Goal: Find specific page/section: Find specific page/section

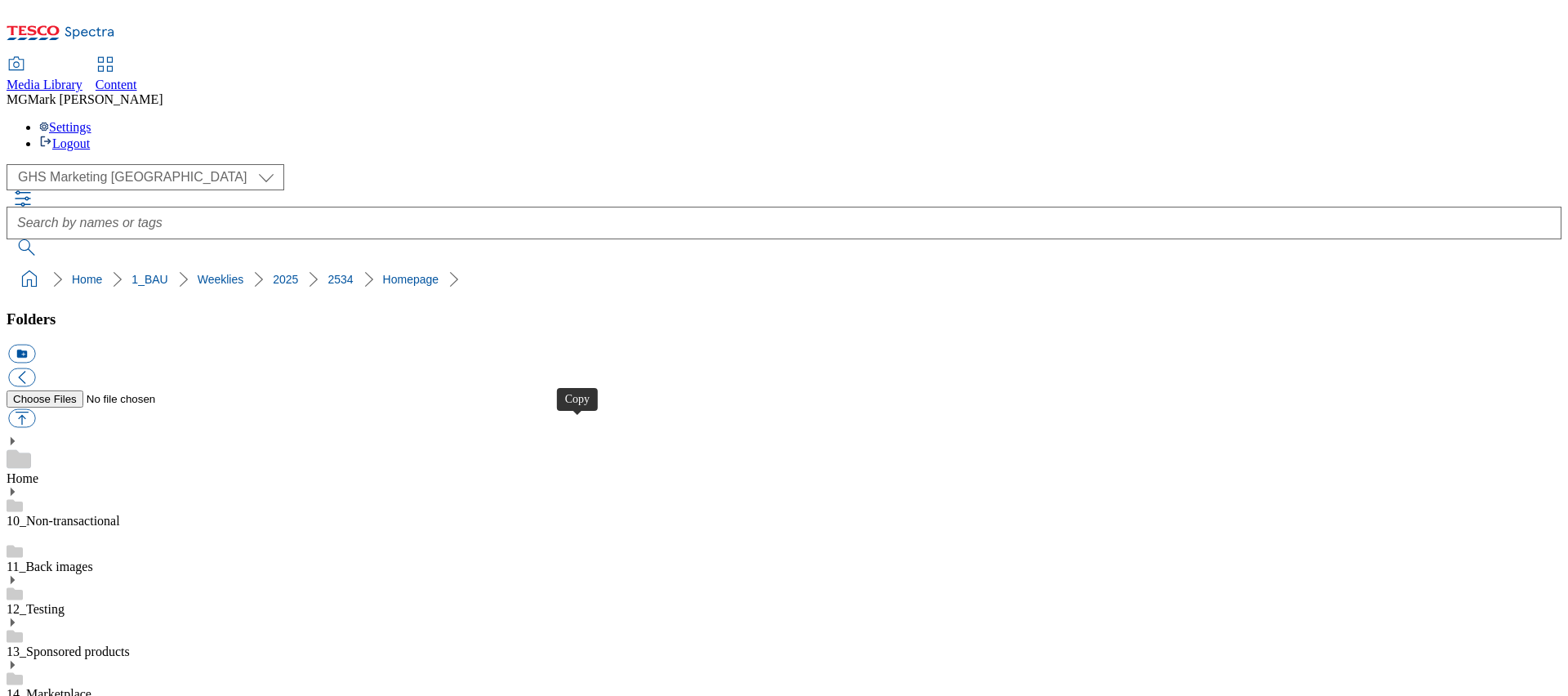
select select "flare-ghs-mktg"
click at [76, 164] on div "( optional ) Clubcard Marketing Dotcom UK FnF Stores GHS Marketing UK GHS Produ…" at bounding box center [784, 177] width 1555 height 26
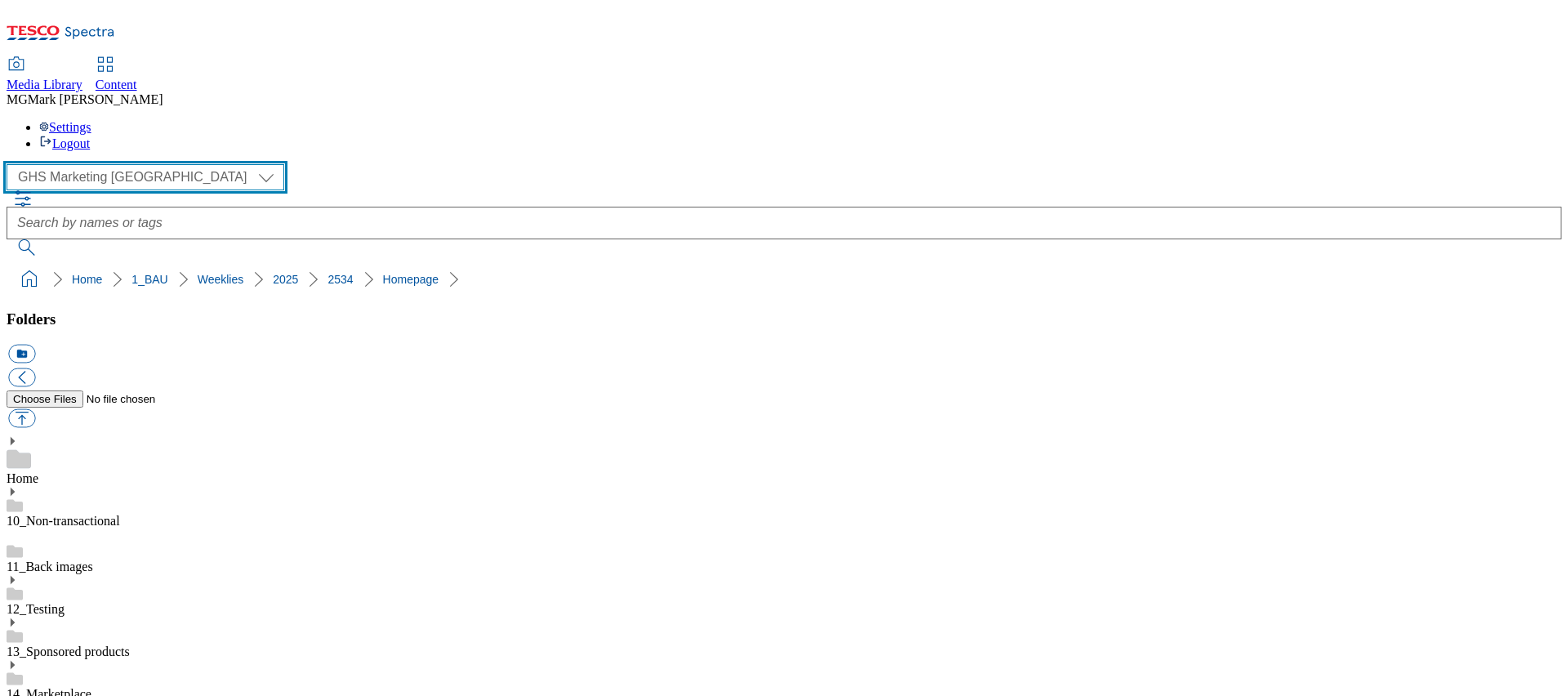
click at [80, 164] on select "Clubcard Marketing Dotcom UK FnF Stores GHS Marketing UK GHS Product UK GHS ROI…" at bounding box center [145, 177] width 277 height 26
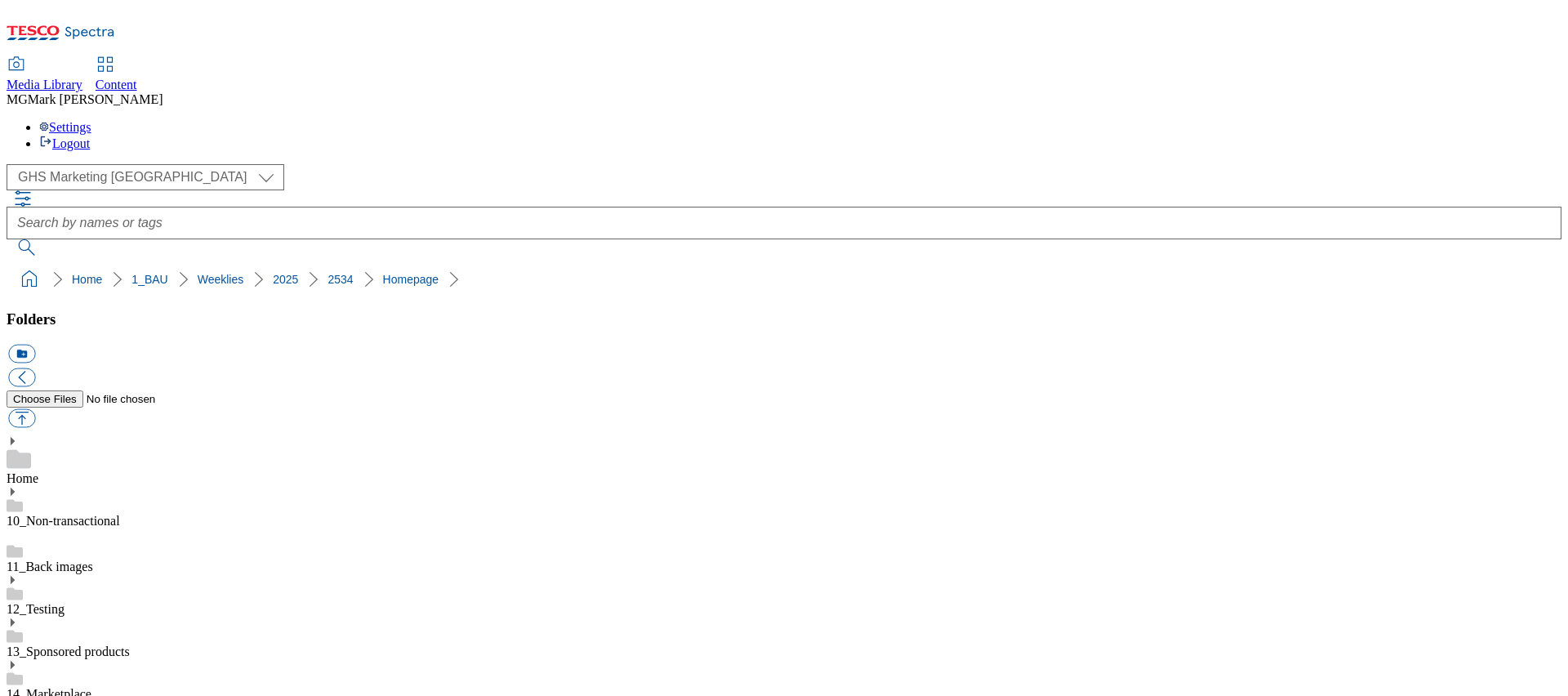
click at [15, 661] on use at bounding box center [13, 665] width 4 height 8
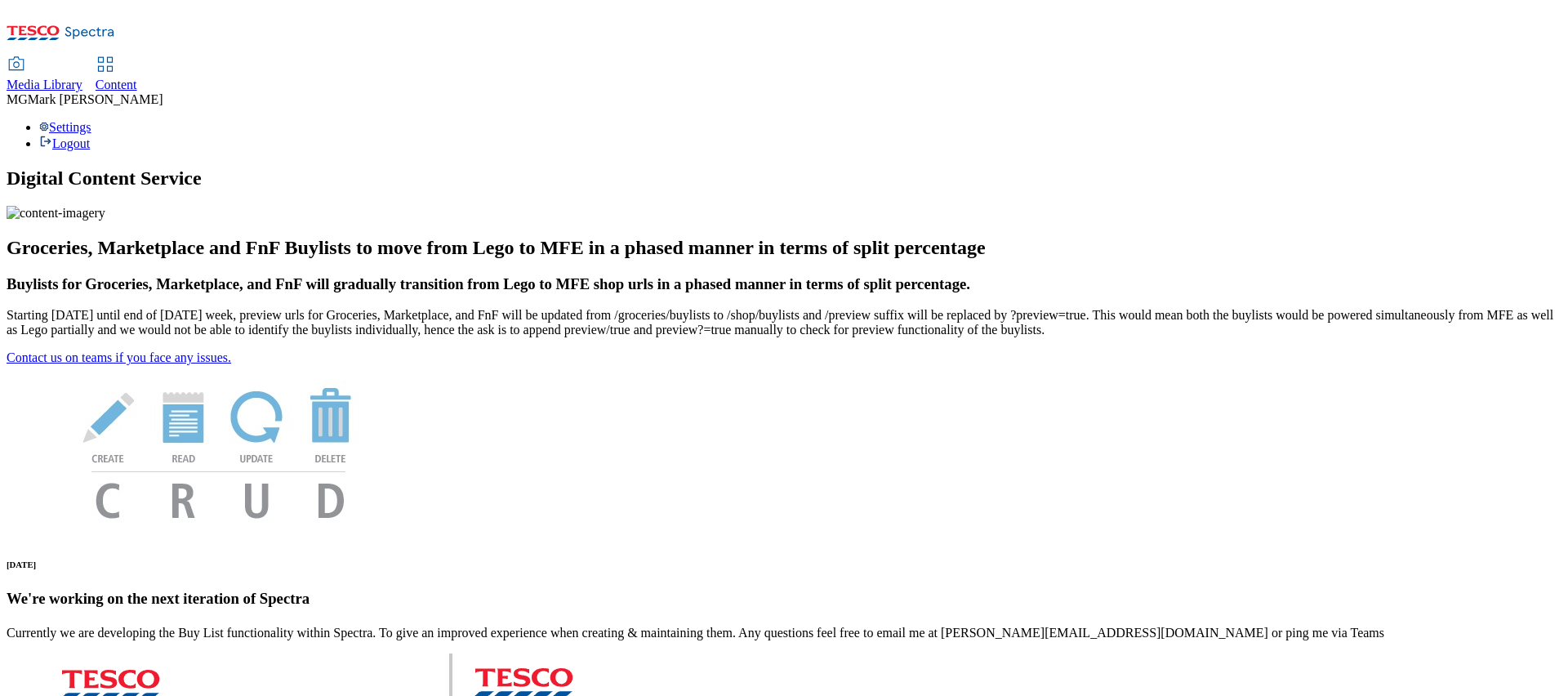
click at [137, 78] on span "Content" at bounding box center [116, 85] width 42 height 14
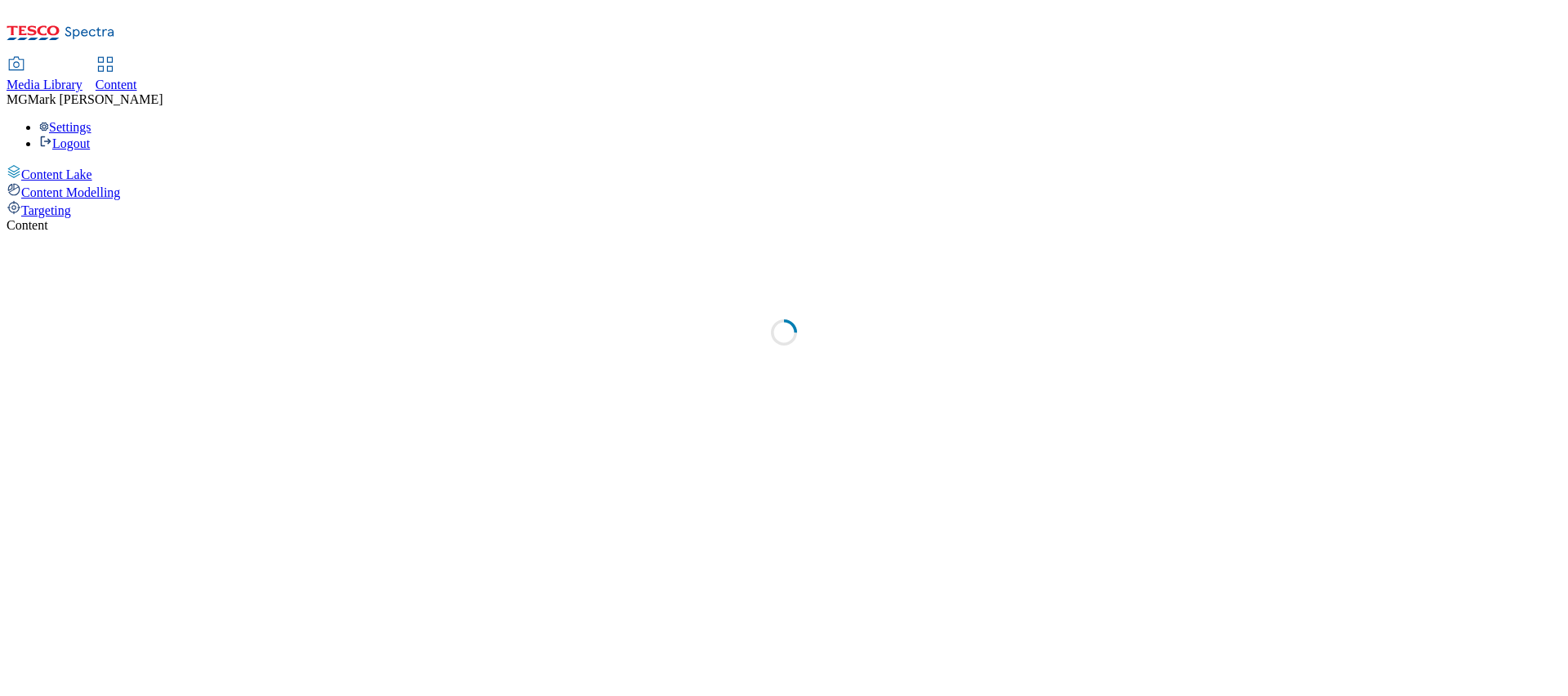
select select "flare-dotcom-sk"
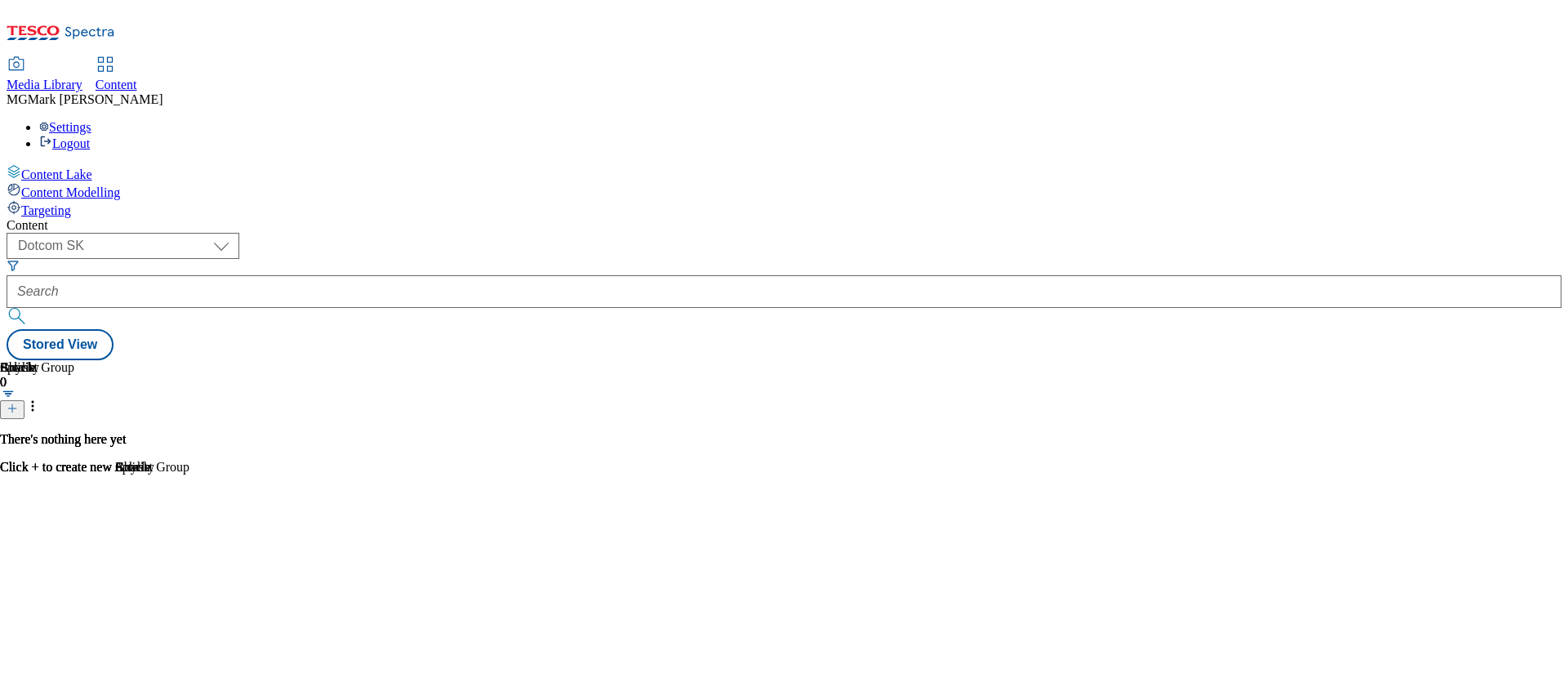
click at [82, 78] on span "Media Library" at bounding box center [45, 85] width 76 height 14
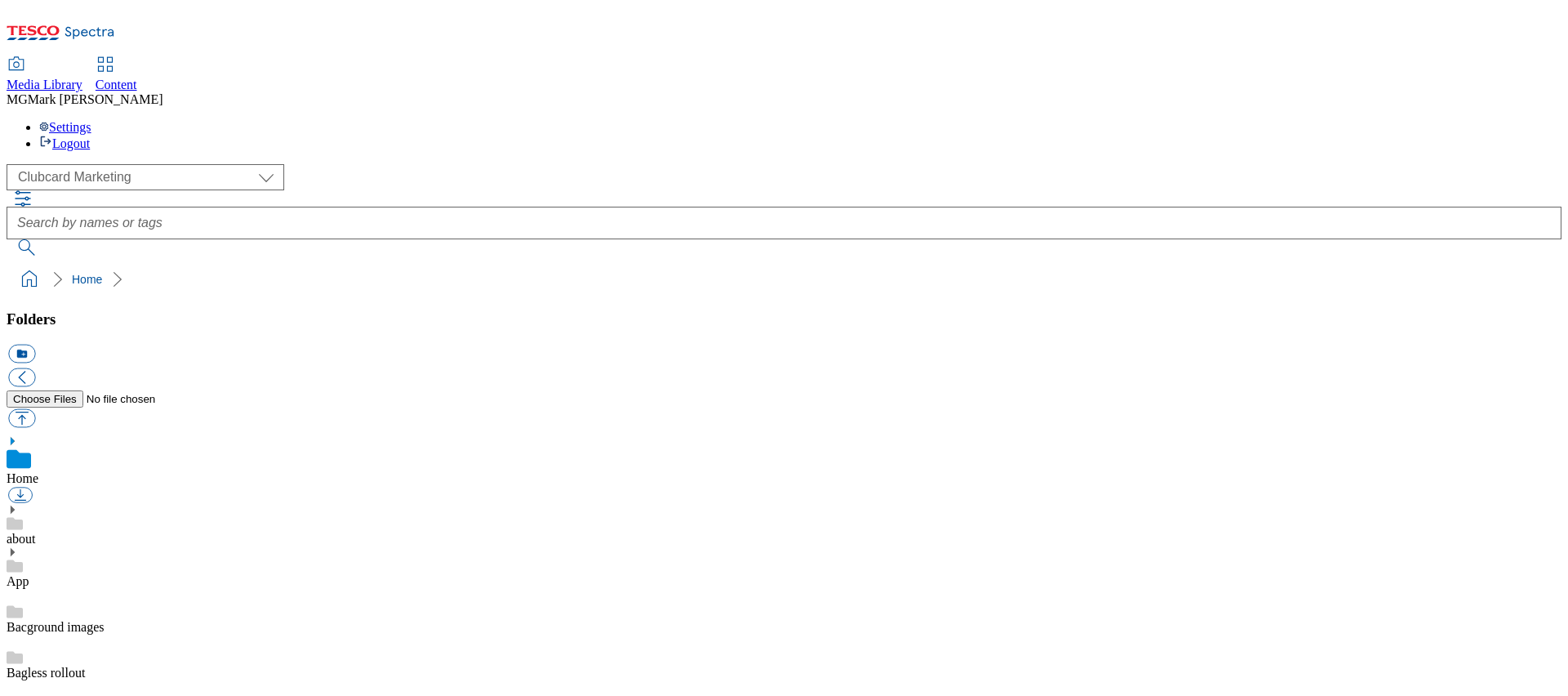
scroll to position [1, 0]
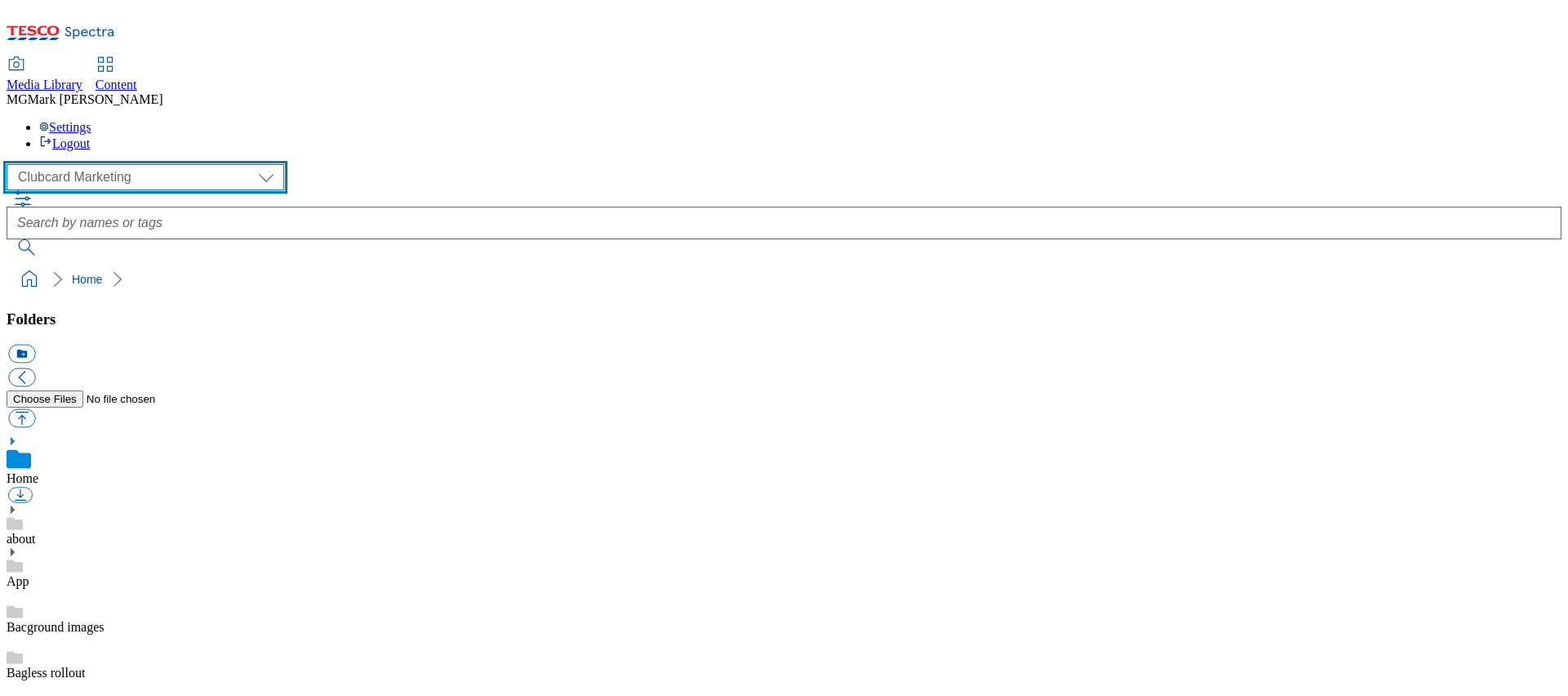
click at [159, 164] on select "Clubcard Marketing Dotcom UK FnF Stores GHS Marketing UK GHS Product UK GHS ROI…" at bounding box center [145, 177] width 277 height 26
select select "flare-ghs-mktg"
click at [12, 164] on select "Clubcard Marketing Dotcom UK FnF Stores GHS Marketing UK GHS Product UK GHS ROI…" at bounding box center [145, 177] width 277 height 26
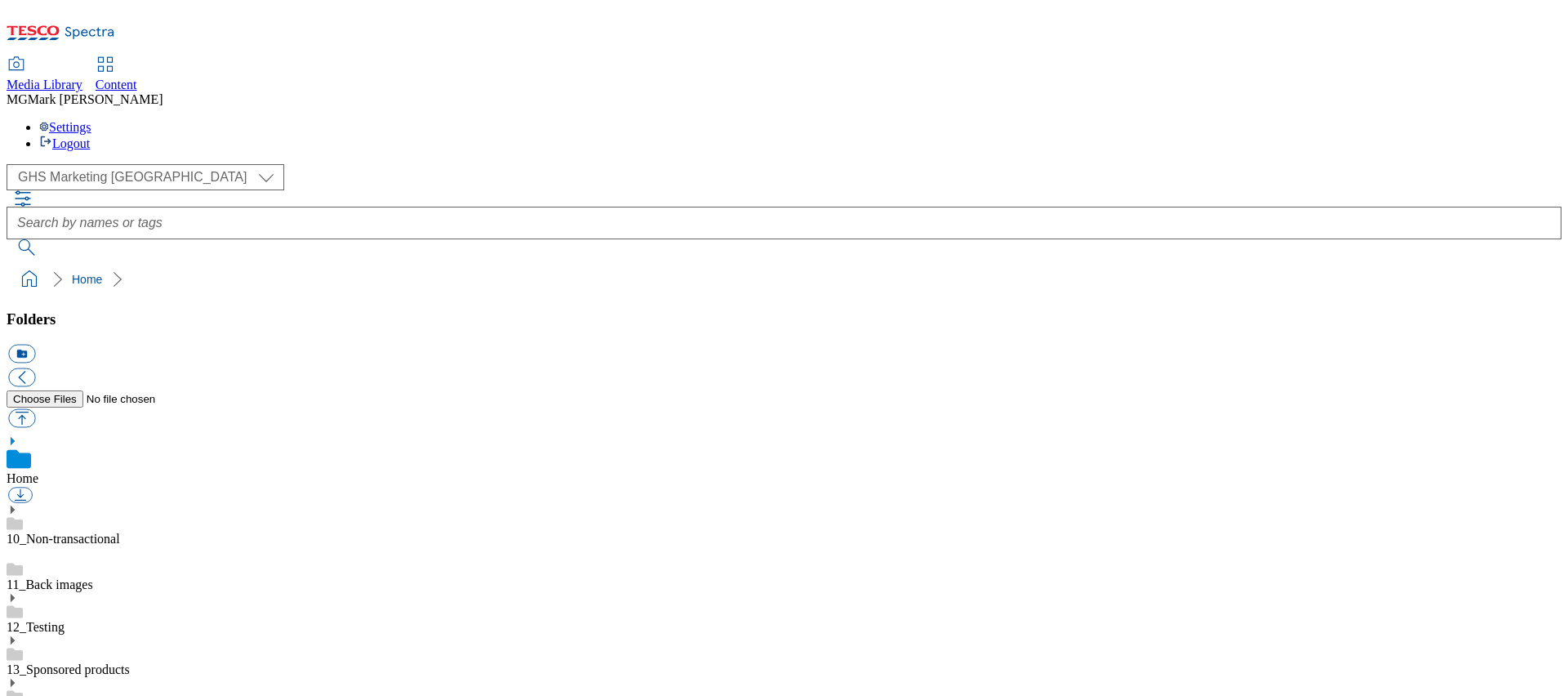
click at [18, 677] on icon at bounding box center [13, 683] width 12 height 12
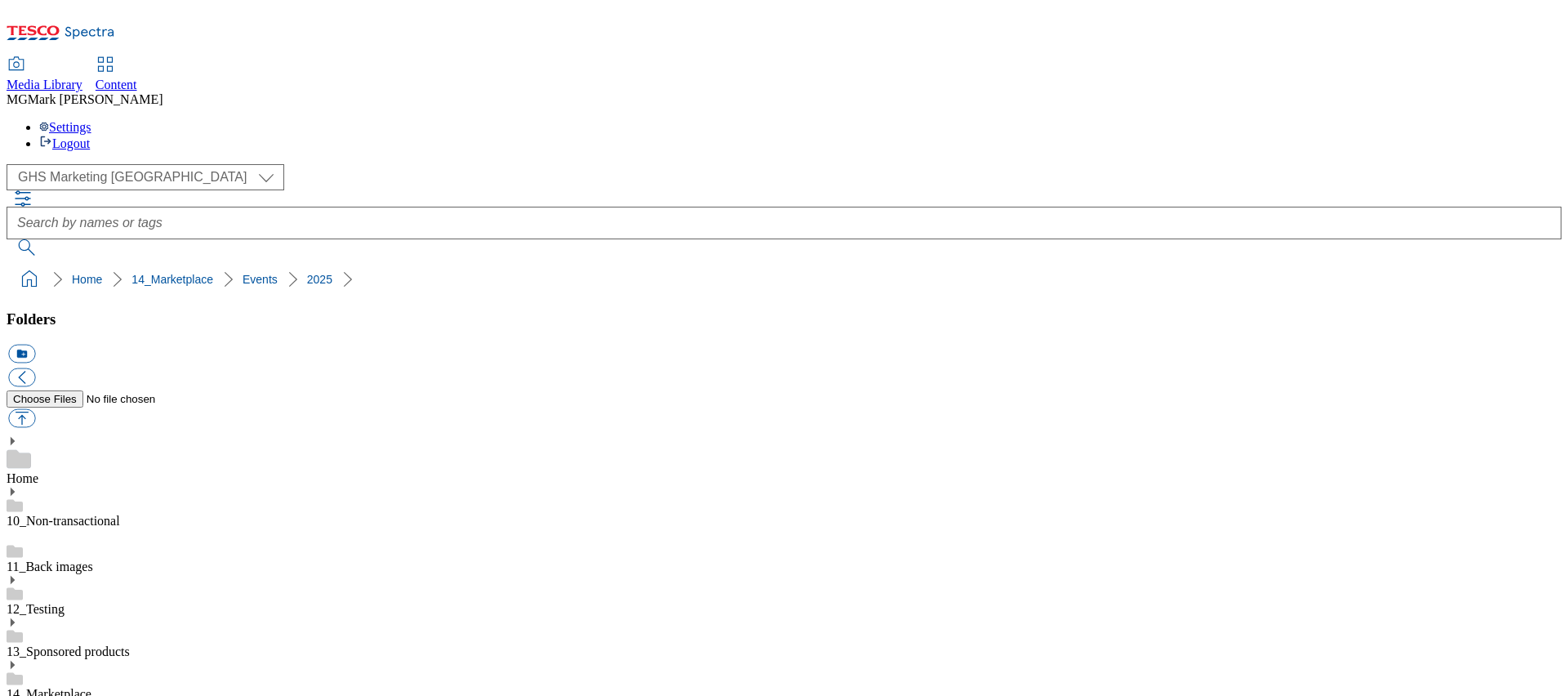
scroll to position [459, 0]
click at [137, 58] on link "Content" at bounding box center [116, 75] width 42 height 35
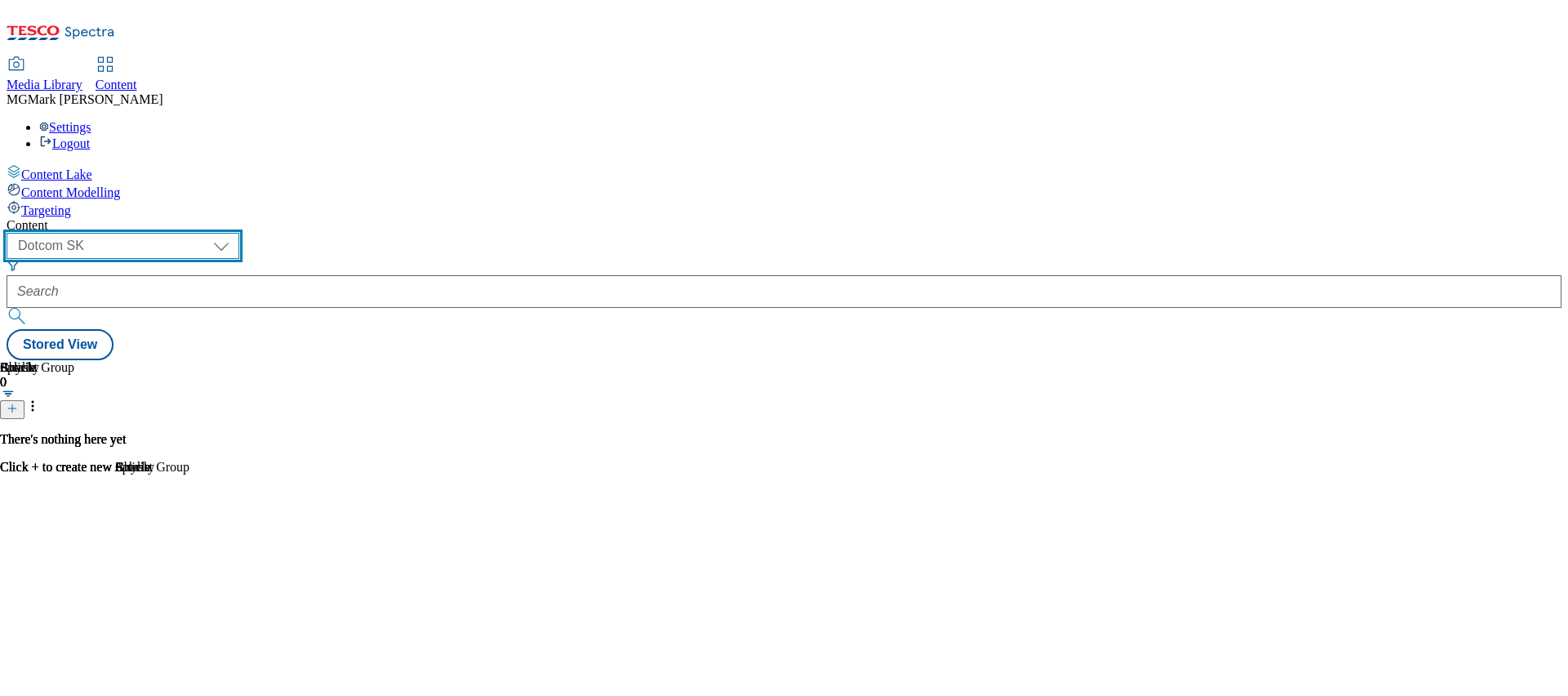
click at [239, 233] on select "Dotcom CZ Dotcom SK ghs-roi ghs-uk Phones UK" at bounding box center [123, 246] width 233 height 26
select select "ghs-uk"
click at [213, 233] on select "Dotcom CZ Dotcom SK ghs-roi ghs-uk Phones UK" at bounding box center [123, 246] width 233 height 26
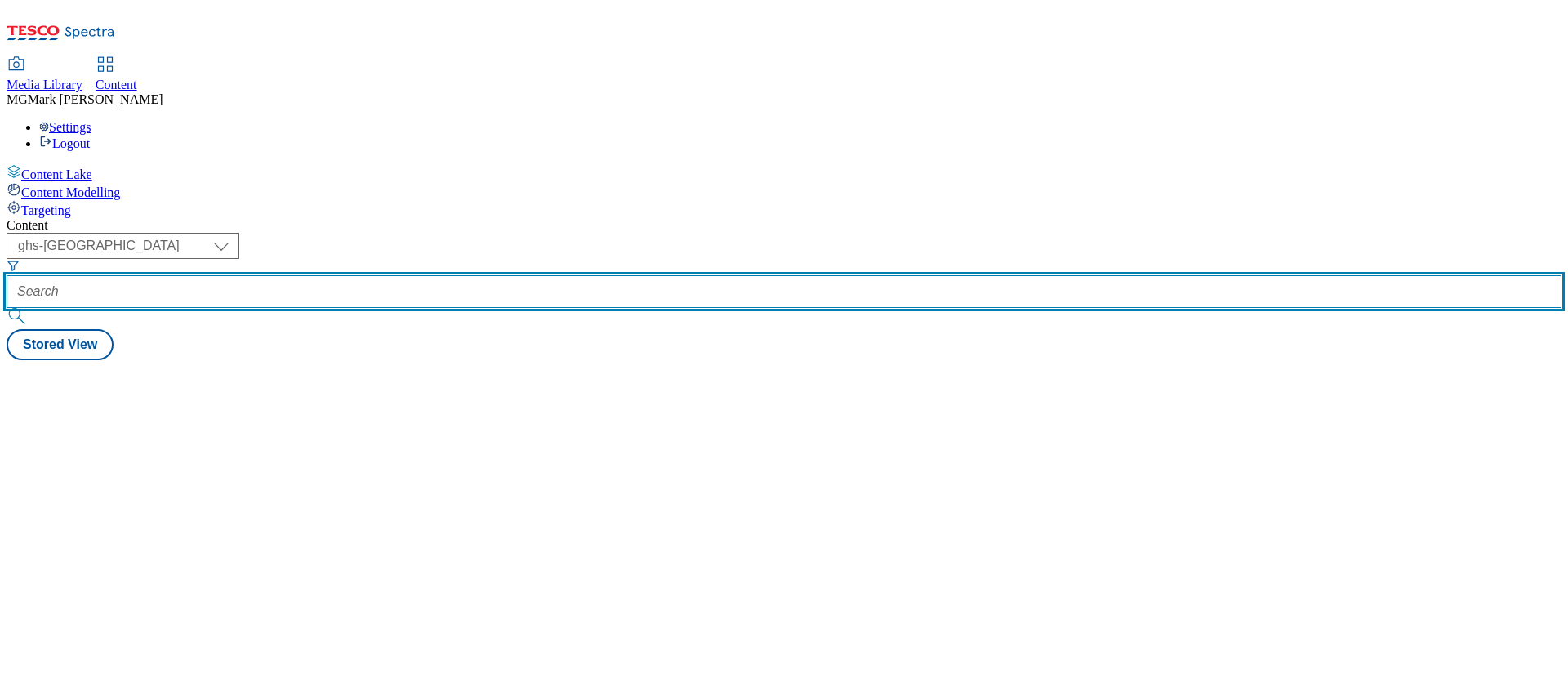
click at [418, 275] on input "text" at bounding box center [784, 291] width 1555 height 33
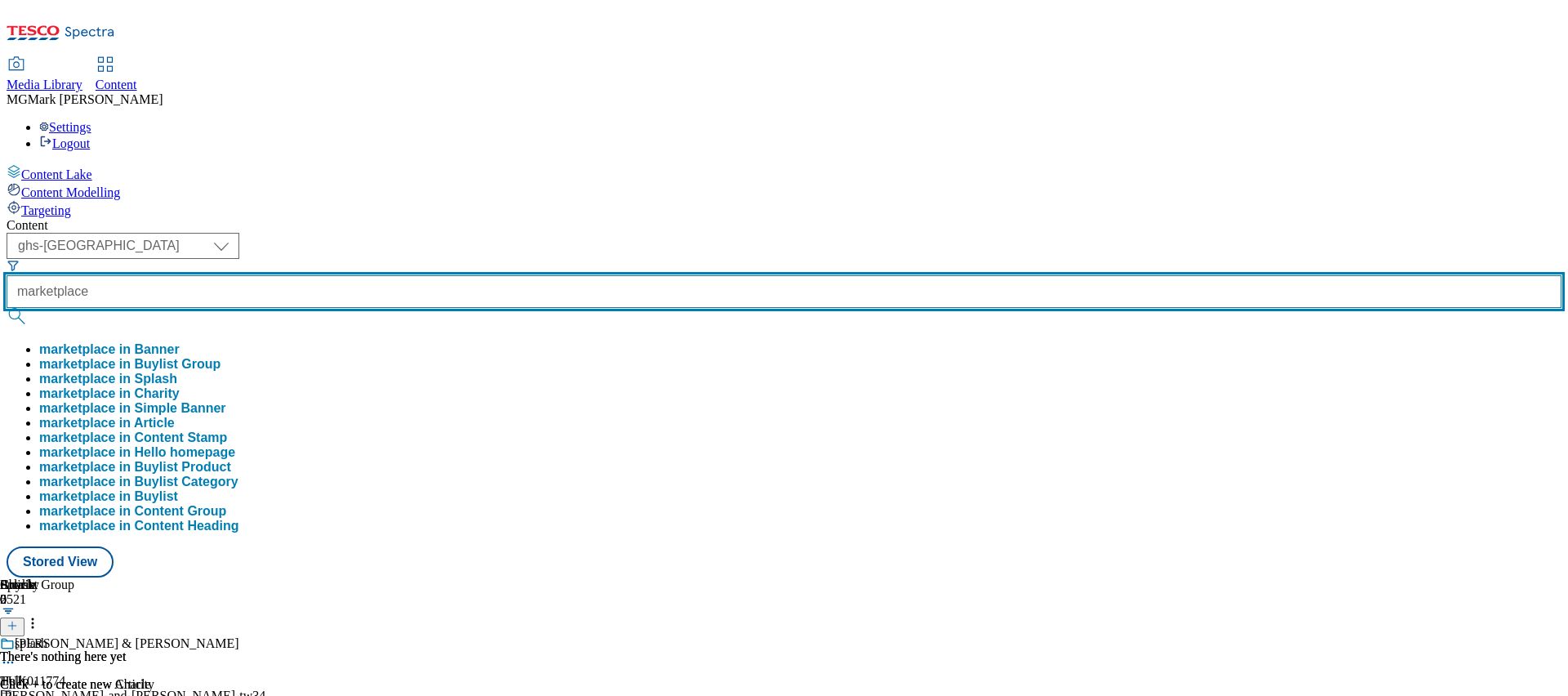
type input "marketplace"
click at [7, 308] on button "submit" at bounding box center [18, 316] width 23 height 16
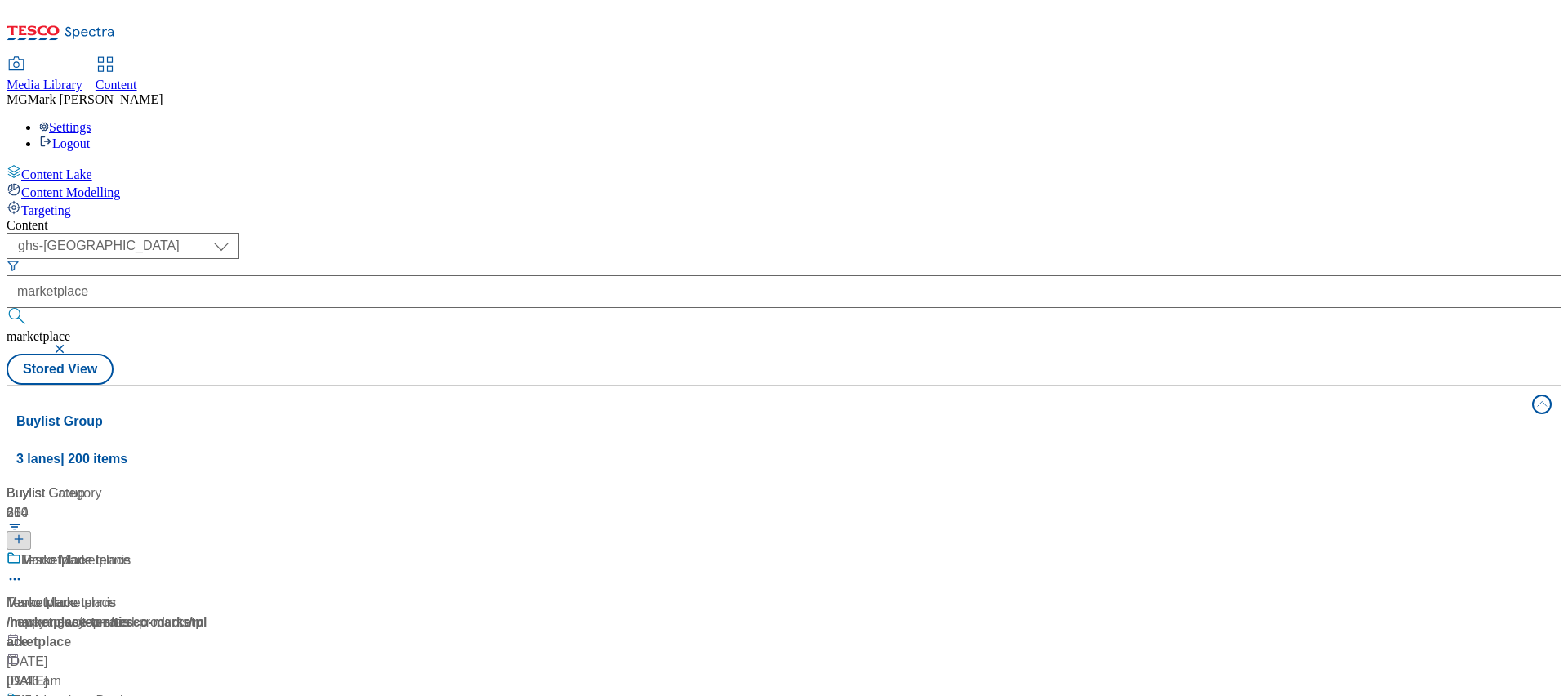
scroll to position [165, 0]
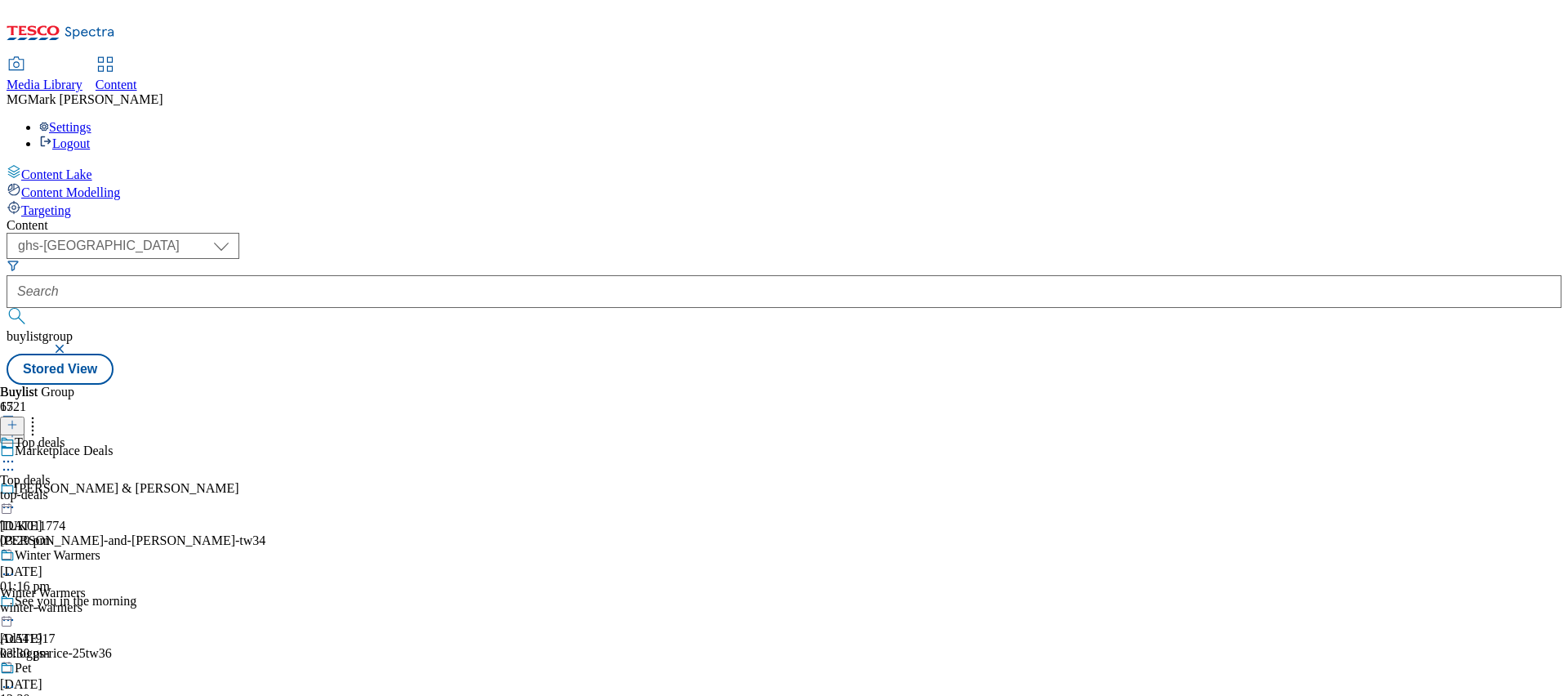
scroll to position [44, 0]
click at [128, 601] on div "winter-warmers" at bounding box center [64, 608] width 128 height 15
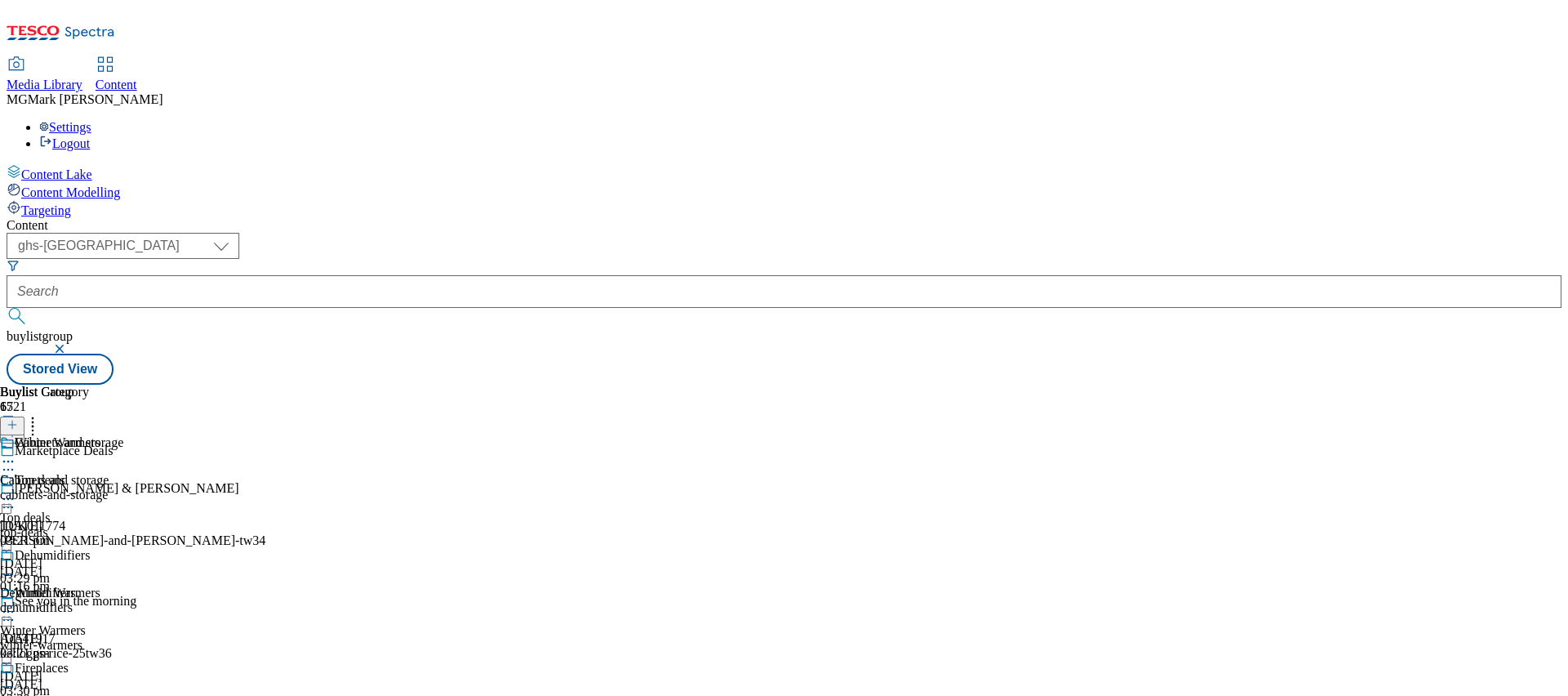
scroll to position [389, 0]
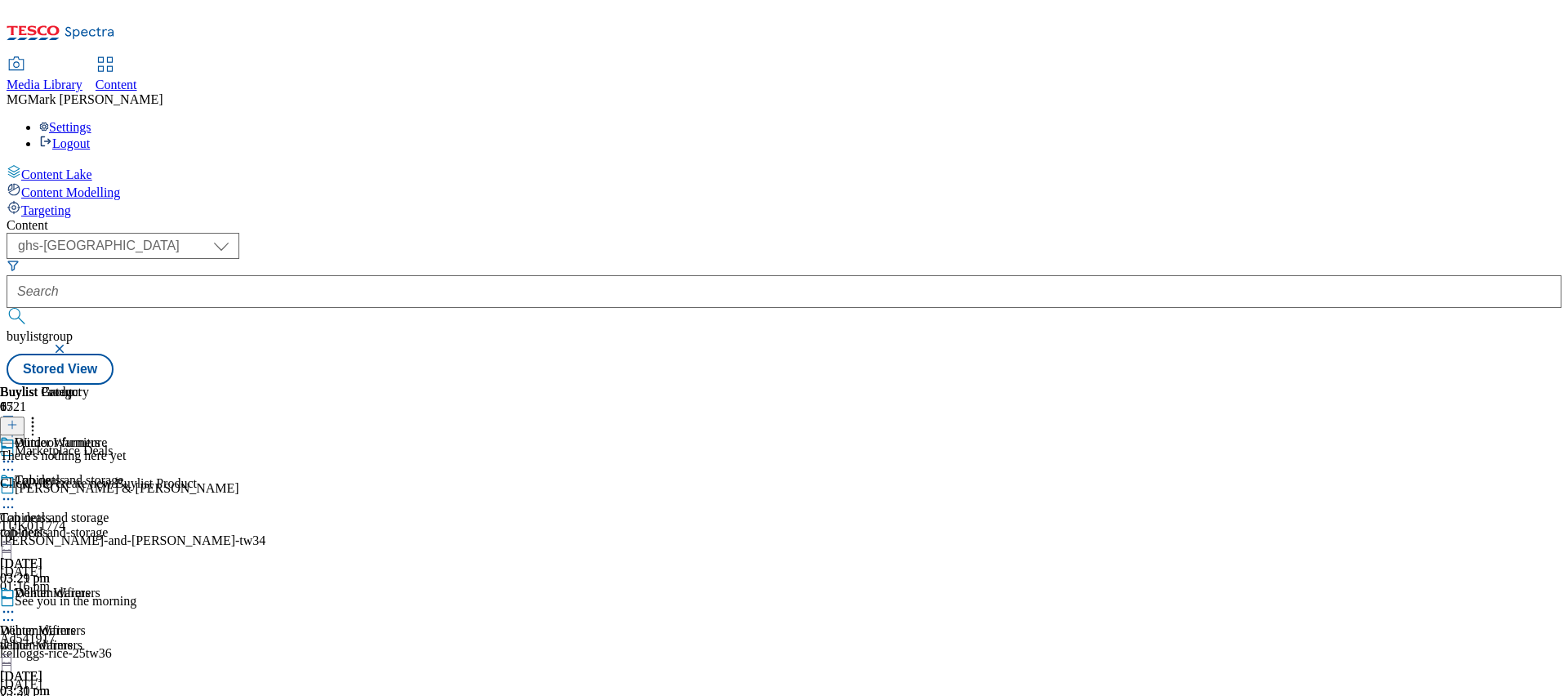
click at [127, 638] on div "dehumidifiers" at bounding box center [64, 645] width 127 height 15
click at [127, 473] on div "Cabinets and storage Cabinets and storage cabinets-and-storage 14 Oct 2025 03:2…" at bounding box center [64, 529] width 127 height 112
click at [16, 604] on icon at bounding box center [8, 611] width 16 height 16
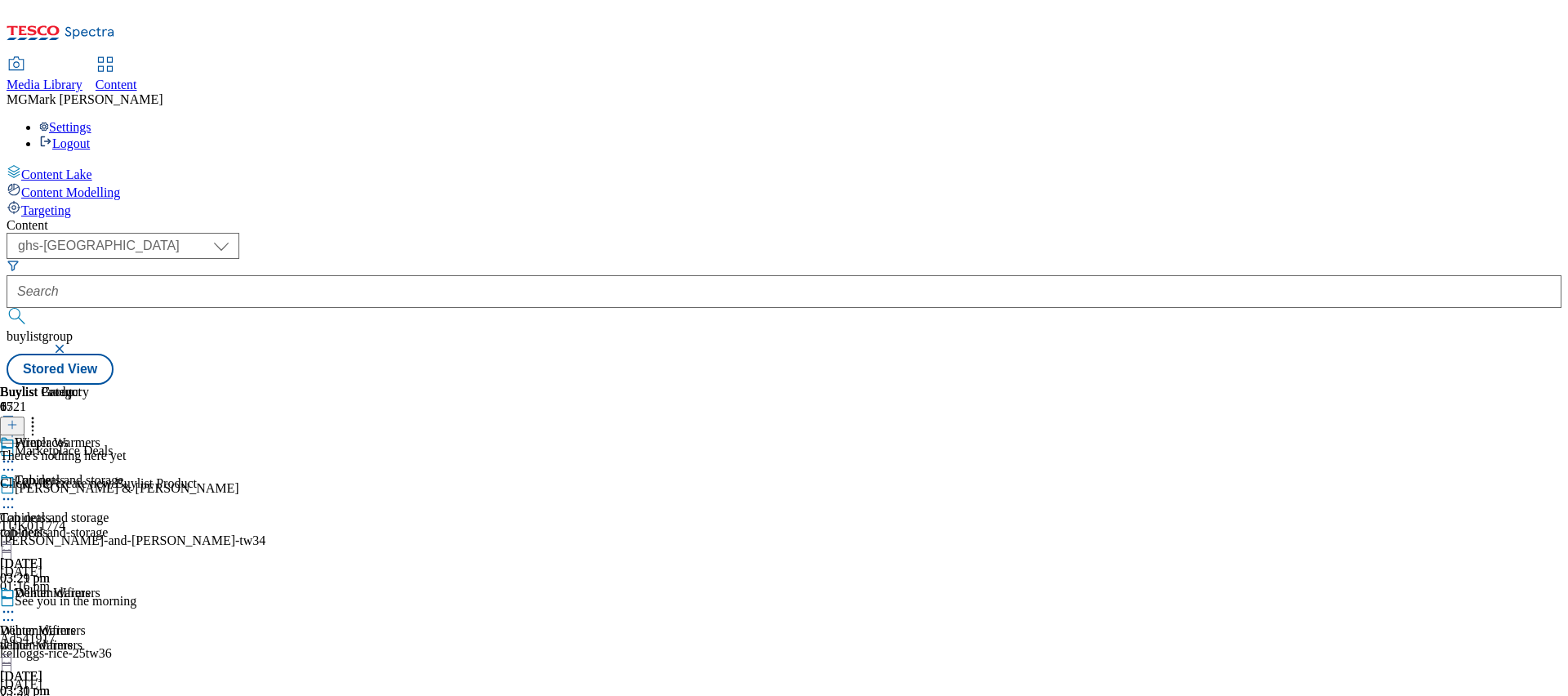
click at [82, 78] on span "Media Library" at bounding box center [45, 85] width 76 height 14
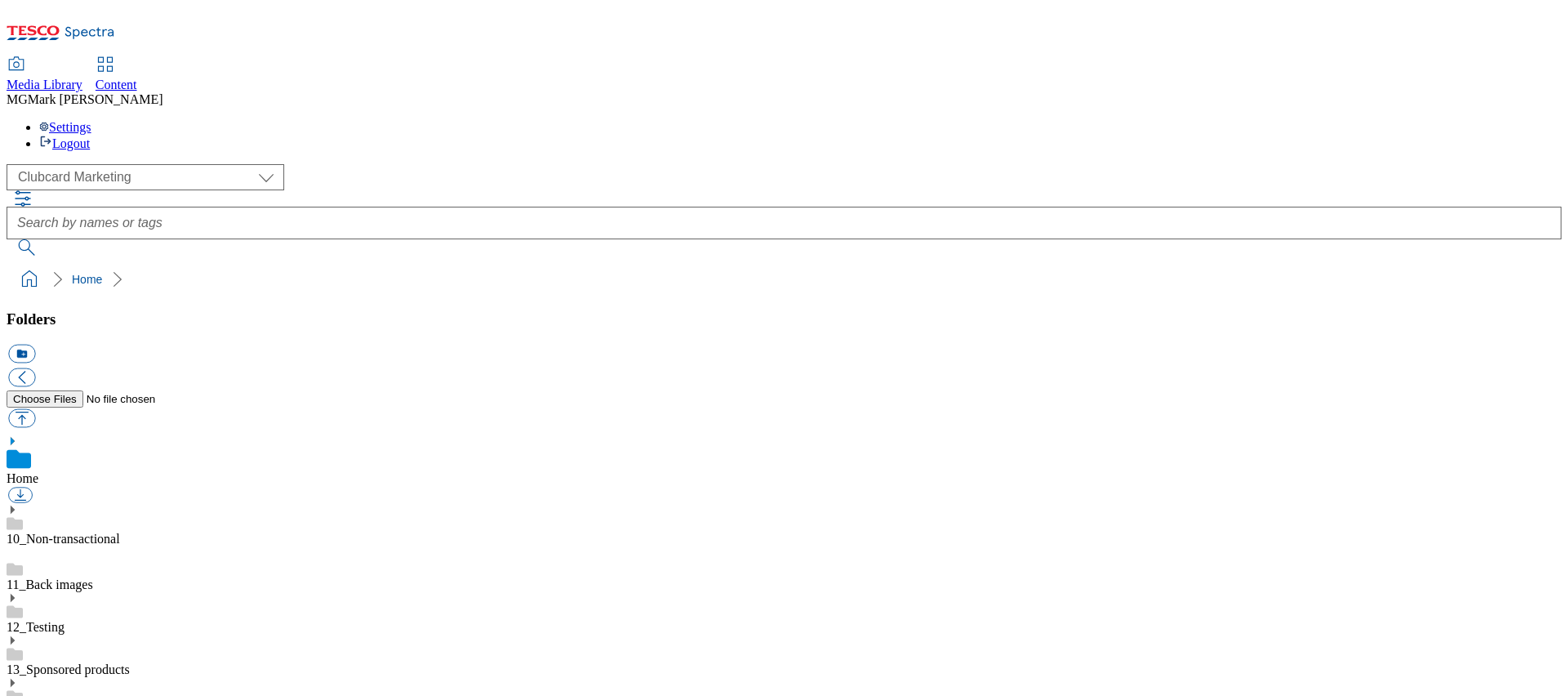
scroll to position [2, 0]
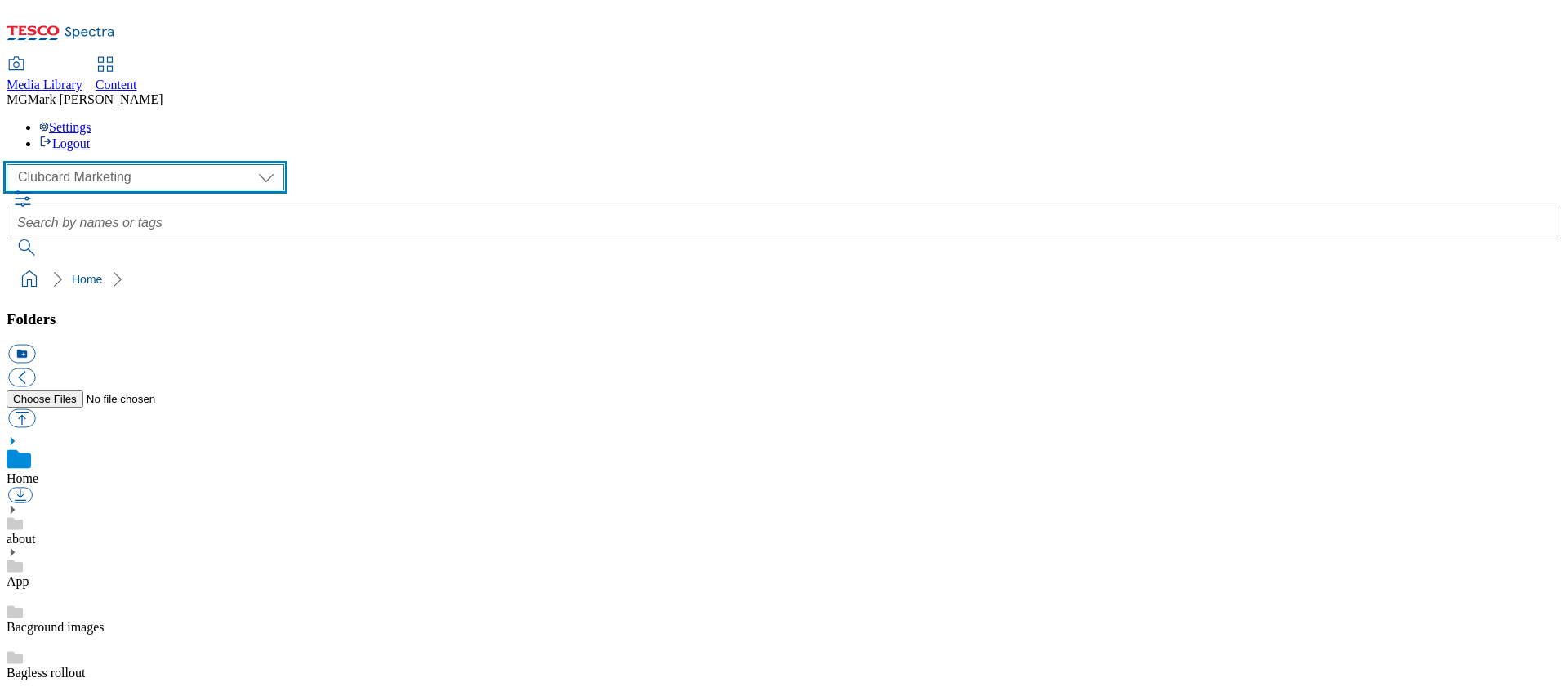
click at [149, 164] on select "Clubcard Marketing Dotcom UK FnF Stores GHS Marketing UK GHS Product UK GHS ROI…" at bounding box center [145, 177] width 277 height 26
select select "flare-ghs-mktg"
click at [12, 164] on select "Clubcard Marketing Dotcom UK FnF Stores GHS Marketing UK GHS Product UK GHS ROI…" at bounding box center [145, 177] width 277 height 26
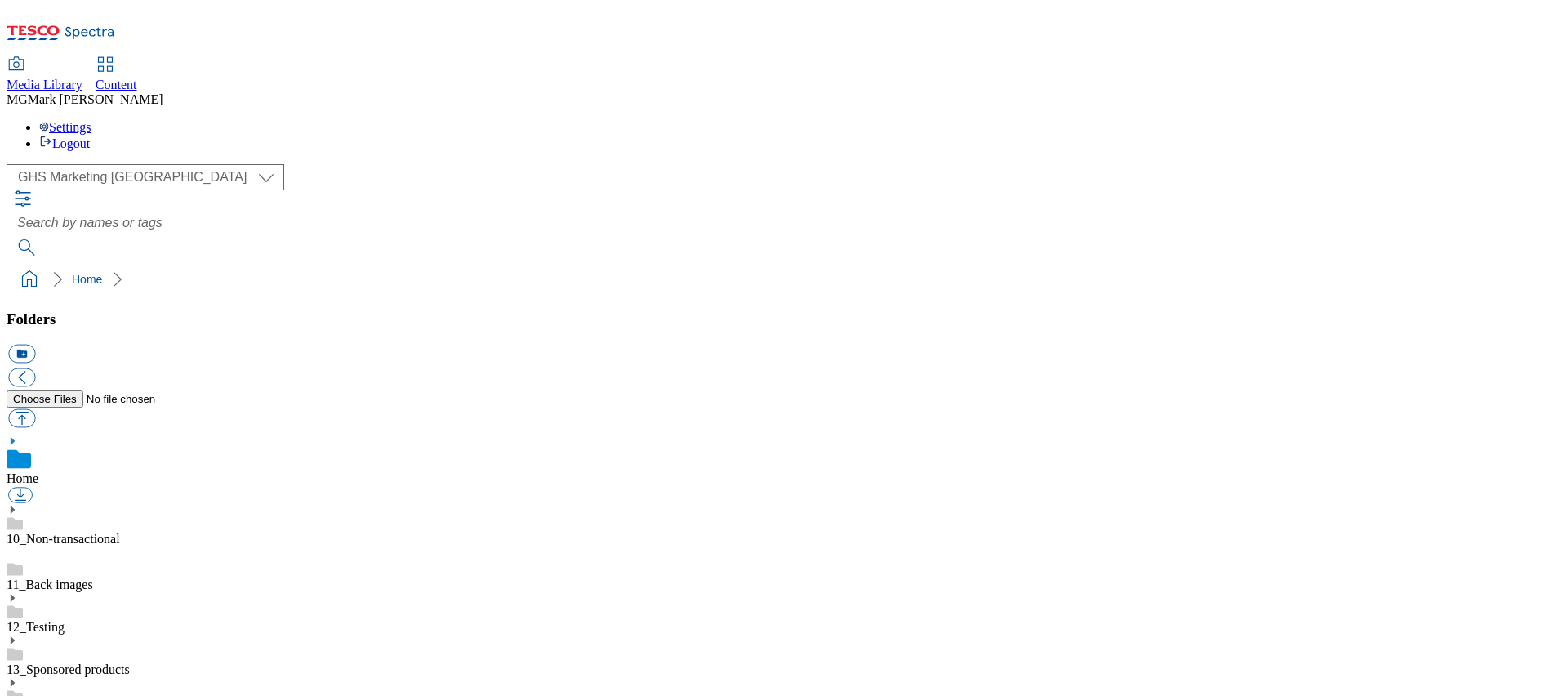
drag, startPoint x: 94, startPoint y: 277, endPoint x: 76, endPoint y: 363, distance: 87.9
